Goal: Task Accomplishment & Management: Use online tool/utility

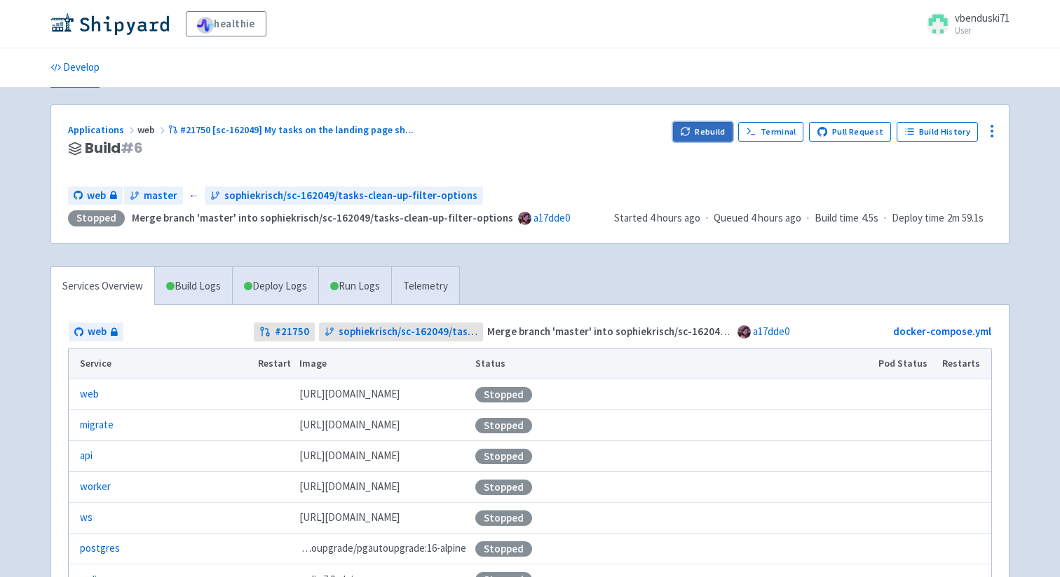
click at [719, 136] on button "Rebuild" at bounding box center [703, 132] width 60 height 20
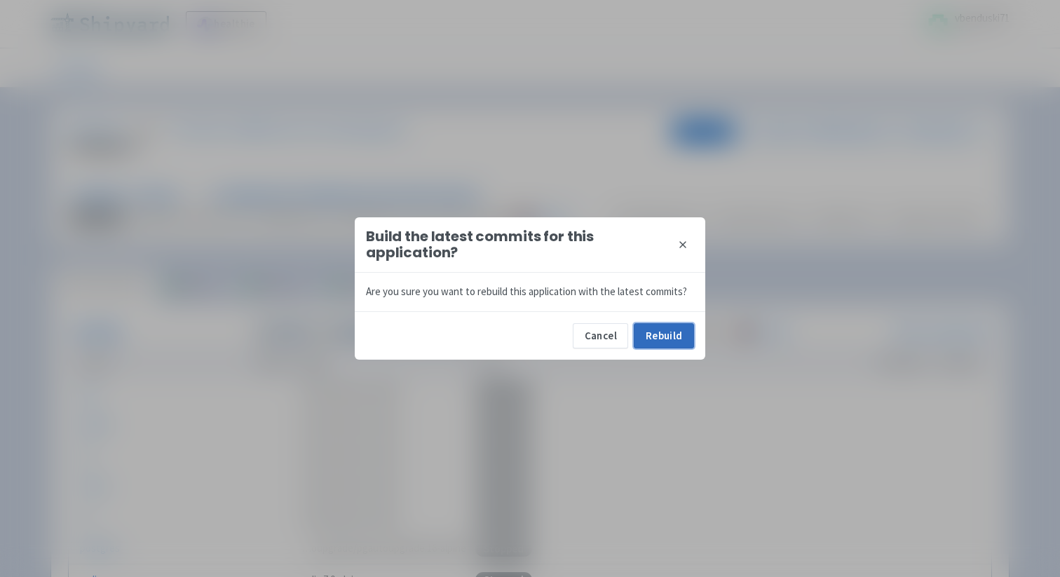
click at [665, 341] on button "Rebuild" at bounding box center [664, 335] width 60 height 25
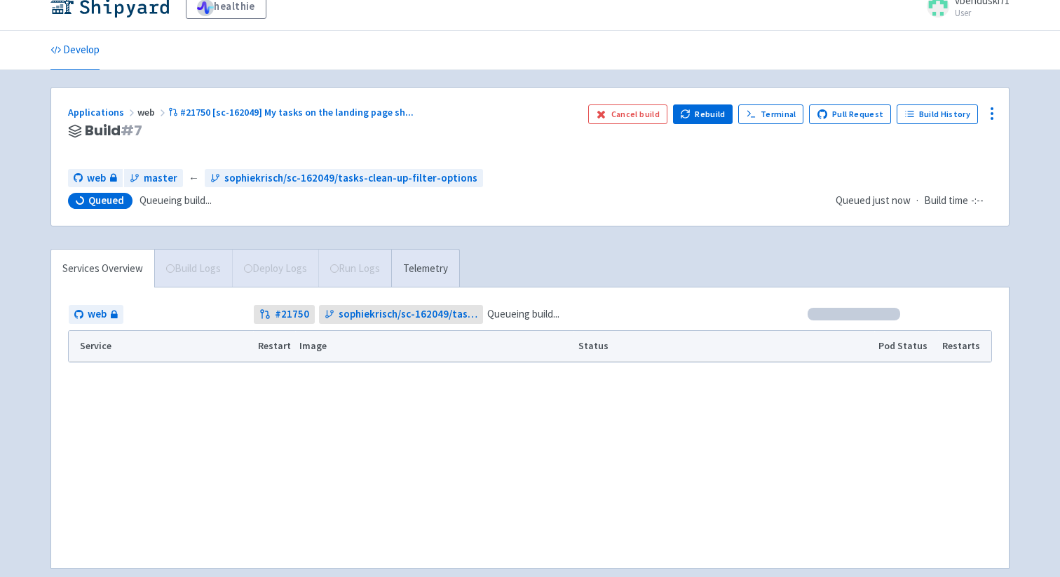
scroll to position [20, 0]
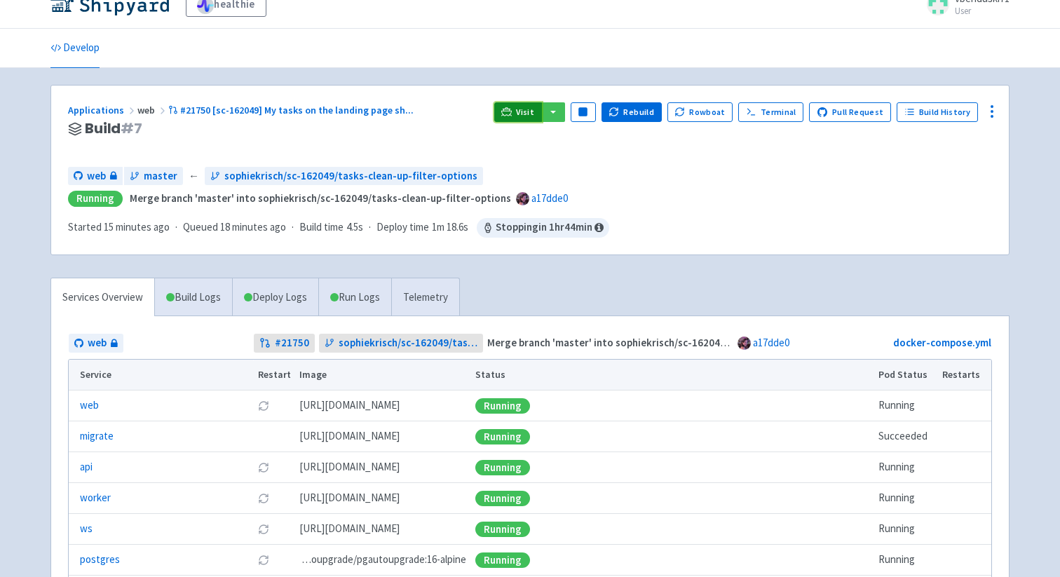
click at [529, 110] on span "Visit" at bounding box center [525, 112] width 18 height 11
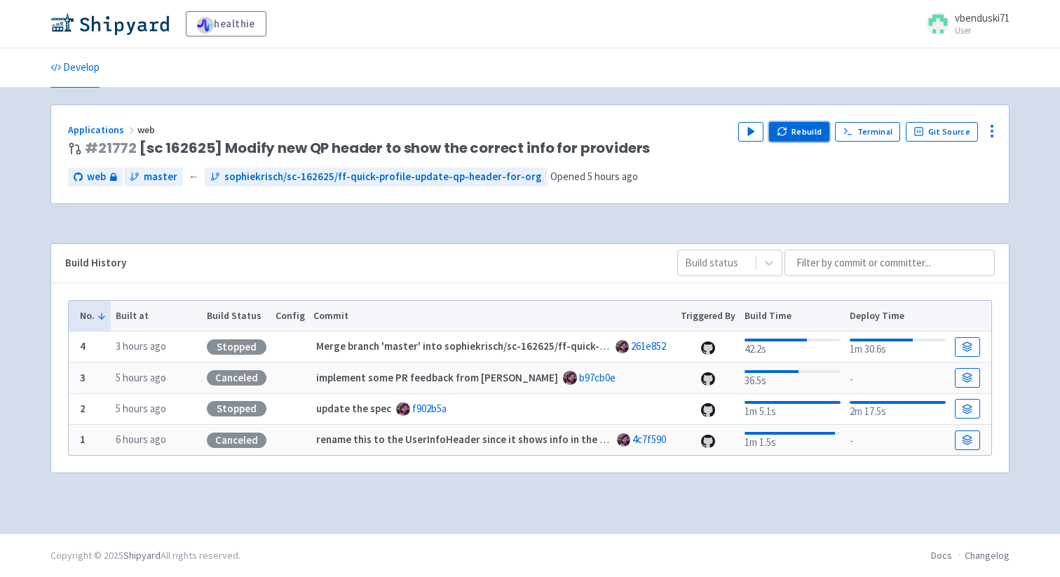
click at [801, 134] on button "Rebuild" at bounding box center [799, 132] width 60 height 20
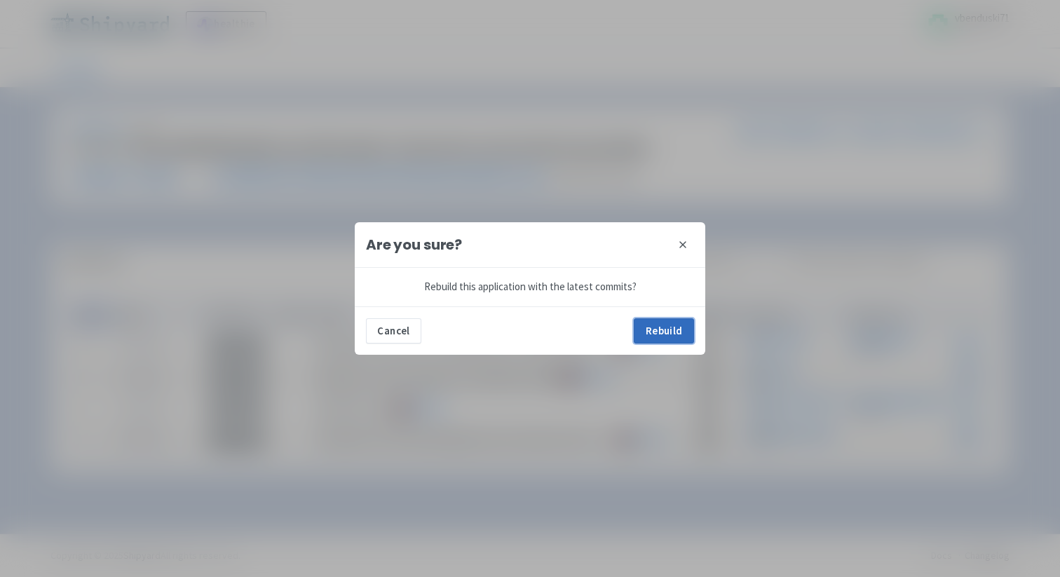
click at [667, 332] on button "Rebuild" at bounding box center [664, 330] width 60 height 25
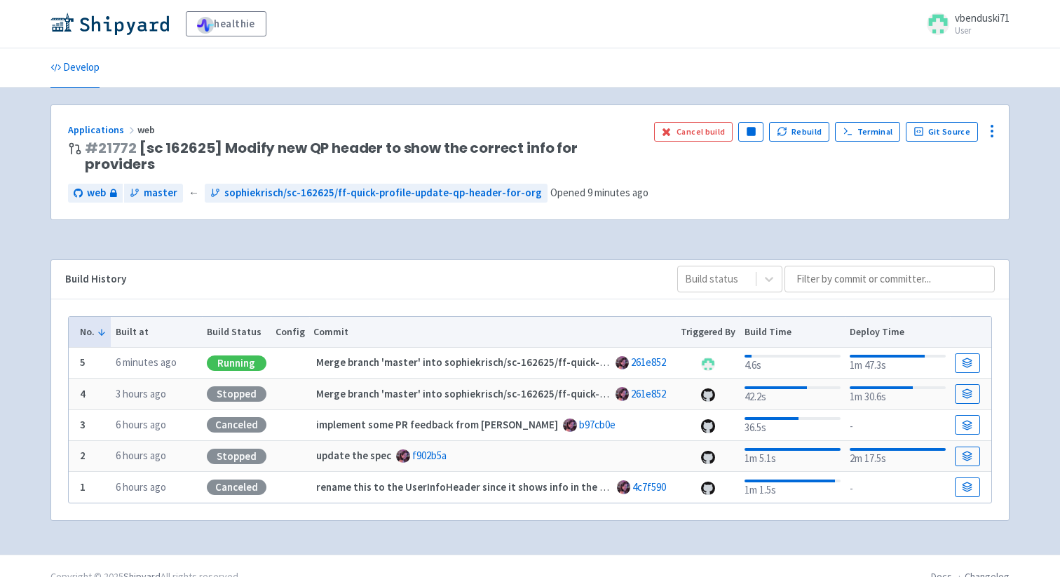
click at [355, 217] on div "Applications web # 21772 [sc 162625] Modify new QP header to show the correct i…" at bounding box center [529, 170] width 959 height 132
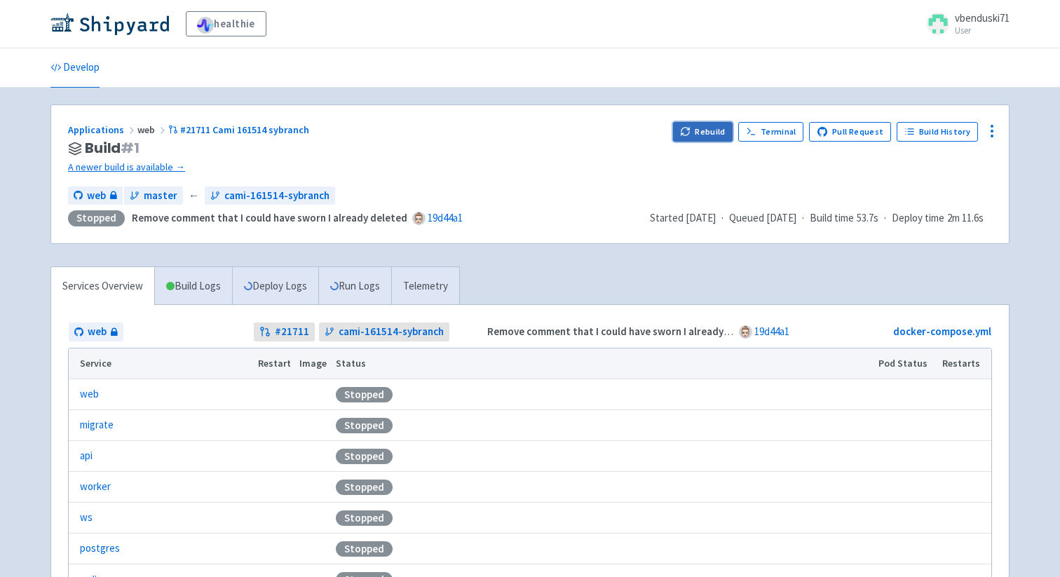
click at [707, 128] on button "Rebuild" at bounding box center [703, 132] width 60 height 20
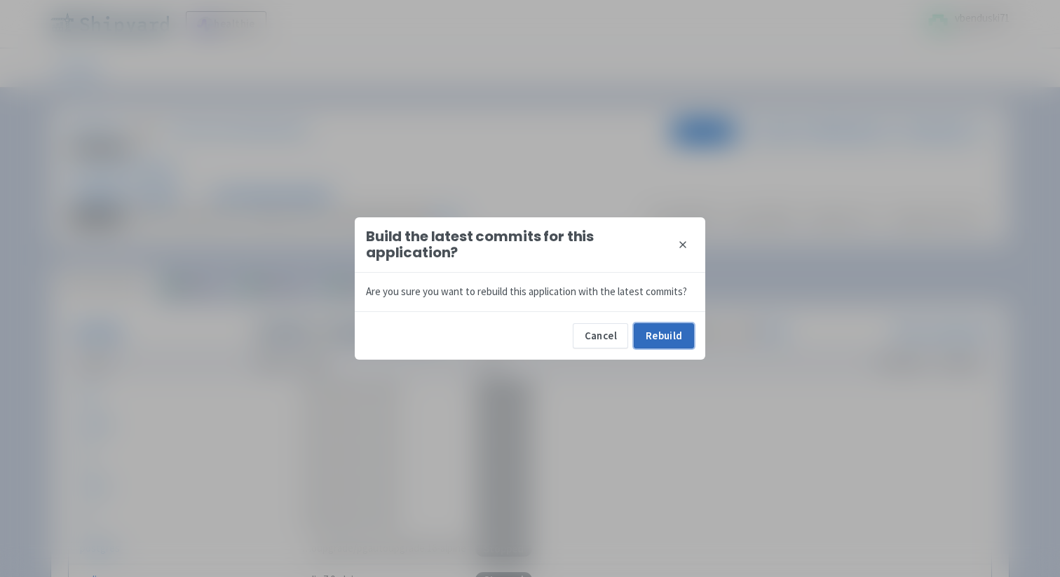
click at [659, 329] on button "Rebuild" at bounding box center [664, 335] width 60 height 25
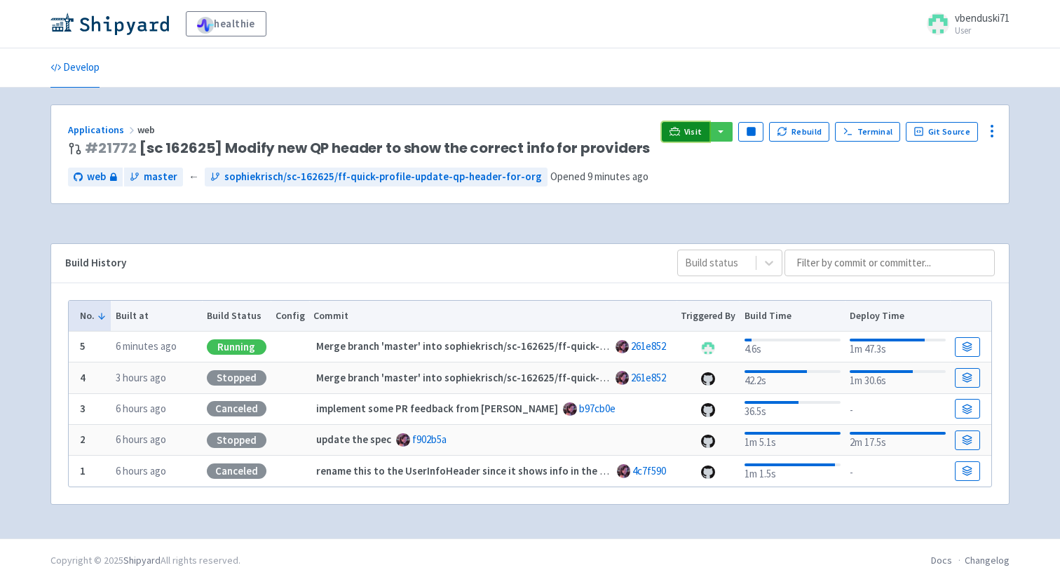
click at [694, 136] on span "Visit" at bounding box center [693, 131] width 18 height 11
